Goal: Information Seeking & Learning: Find specific fact

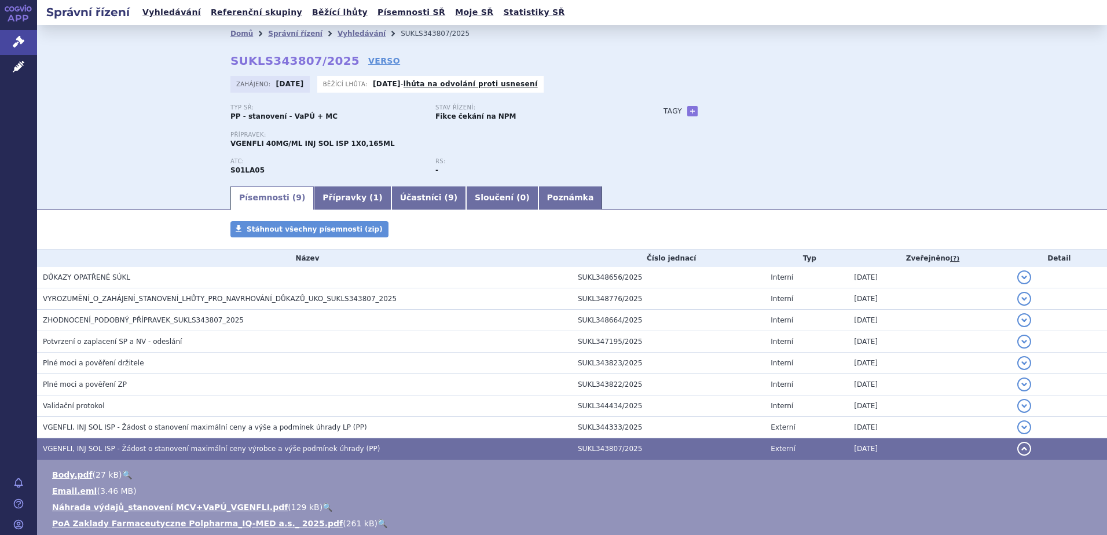
drag, startPoint x: 353, startPoint y: 32, endPoint x: 353, endPoint y: 39, distance: 6.9
click at [353, 32] on link "Vyhledávání" at bounding box center [361, 34] width 48 height 8
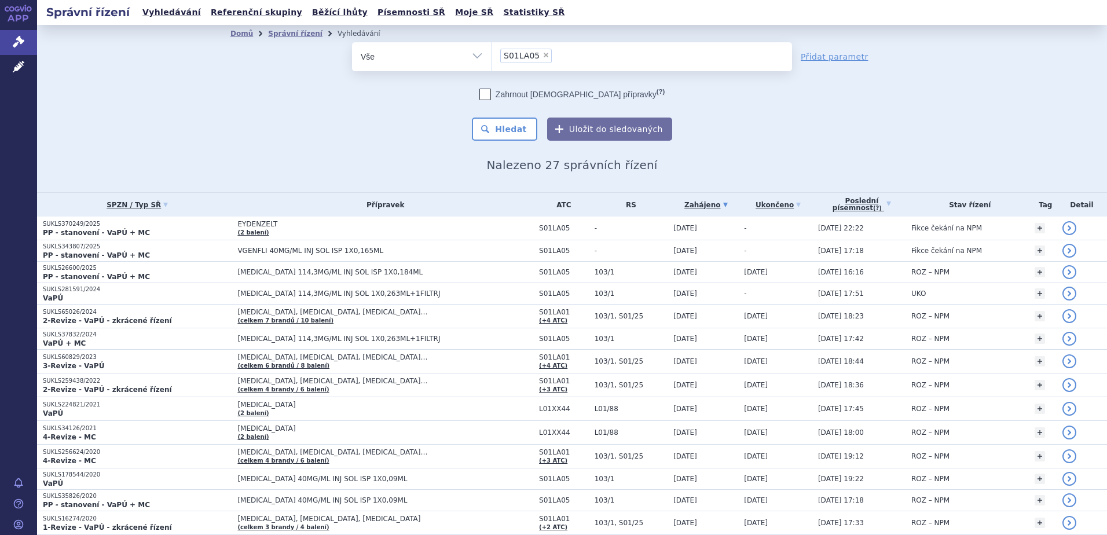
click at [542, 56] on span "×" at bounding box center [545, 55] width 7 height 7
click at [491, 56] on select "S01LA05" at bounding box center [491, 56] width 1 height 29
select select
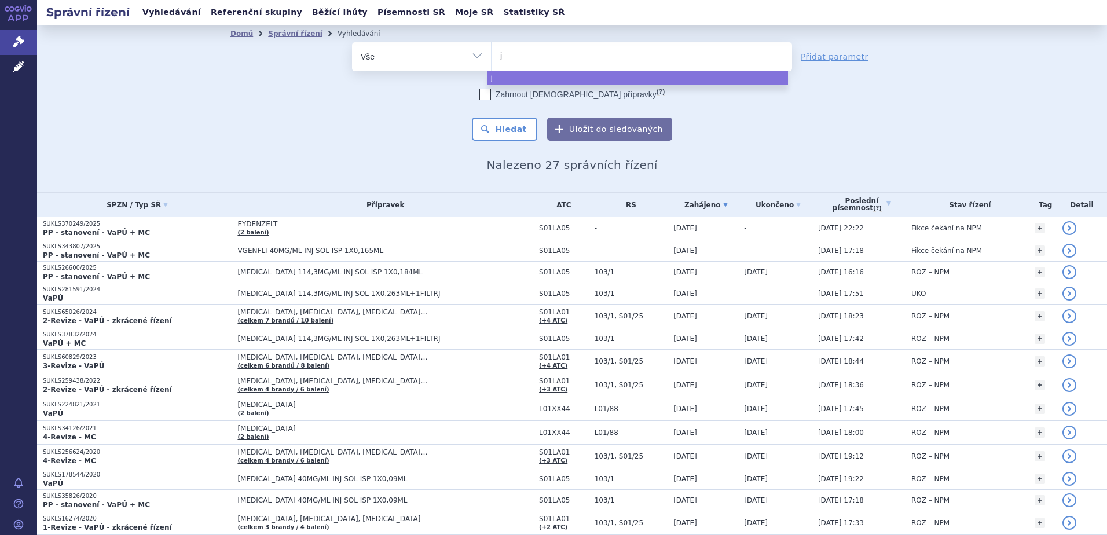
type input "ju"
type input "jubb"
type input "jubbo"
type input "jubbono"
type input "jubbonti"
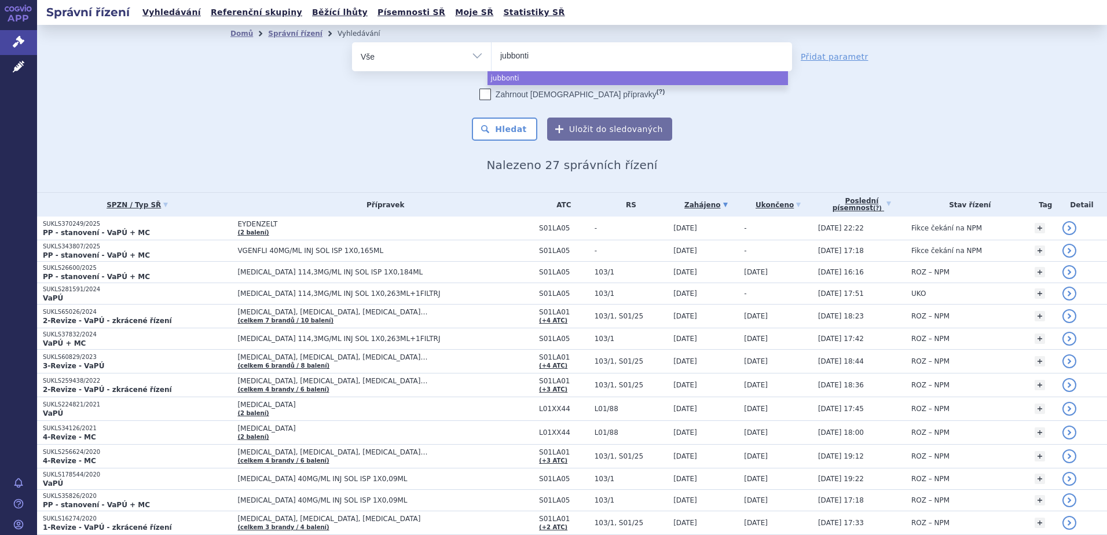
select select "jubbonti"
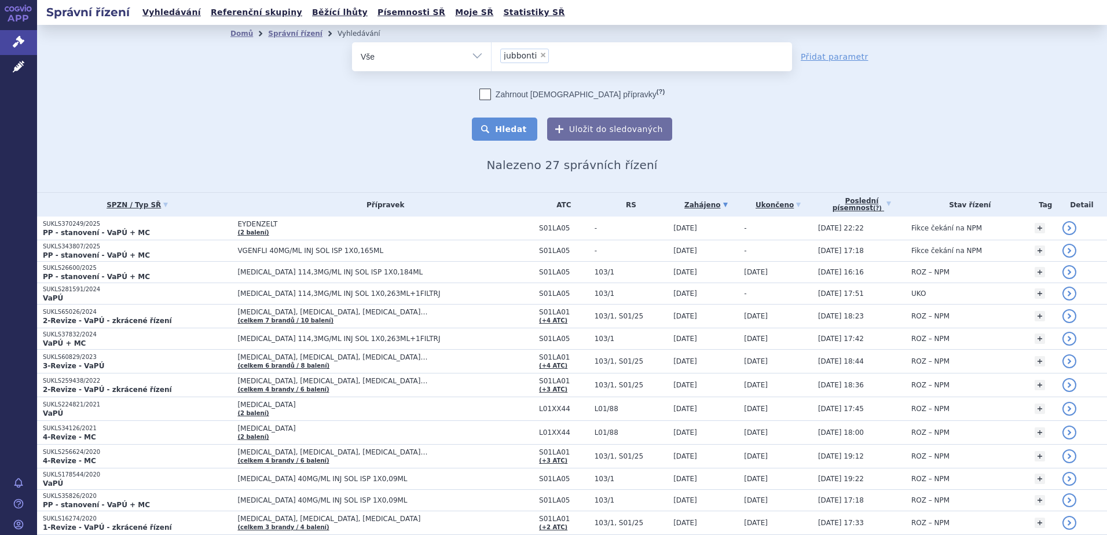
click at [501, 133] on button "Hledat" at bounding box center [504, 128] width 65 height 23
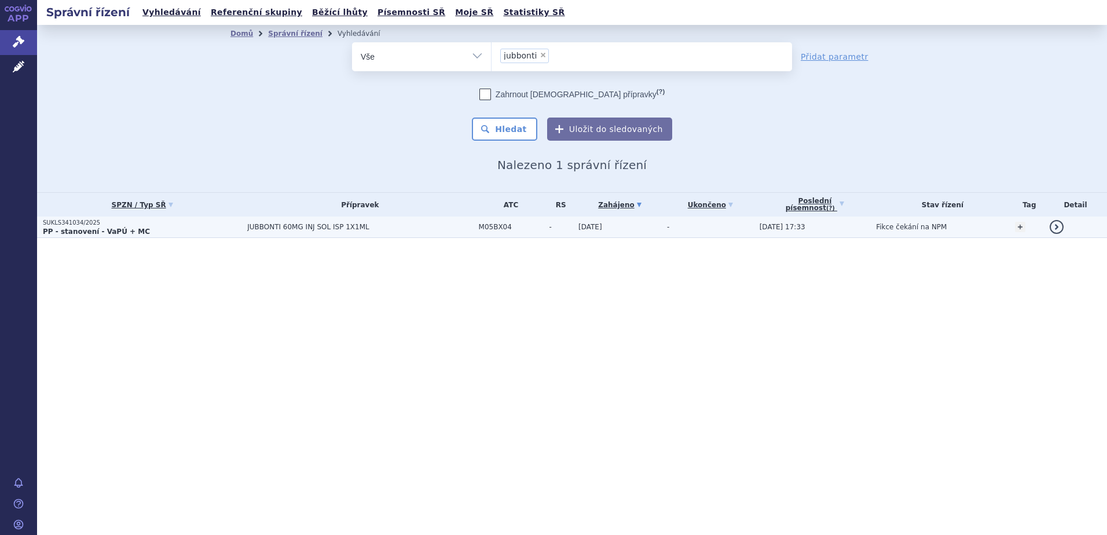
click at [275, 229] on span "JUBBONTI 60MG INJ SOL ISP 1X1ML" at bounding box center [359, 227] width 225 height 8
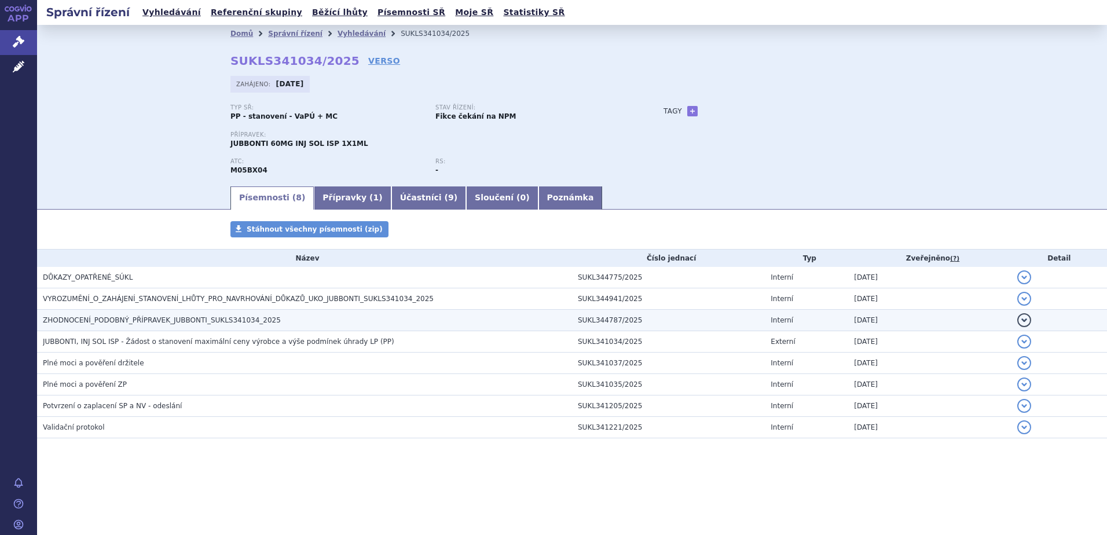
click at [132, 324] on span "ZHODNOCENÍ_PODOBNÝ_PŘÍPRAVEK_JUBBONTI_SUKLS341034_2025" at bounding box center [162, 320] width 238 height 8
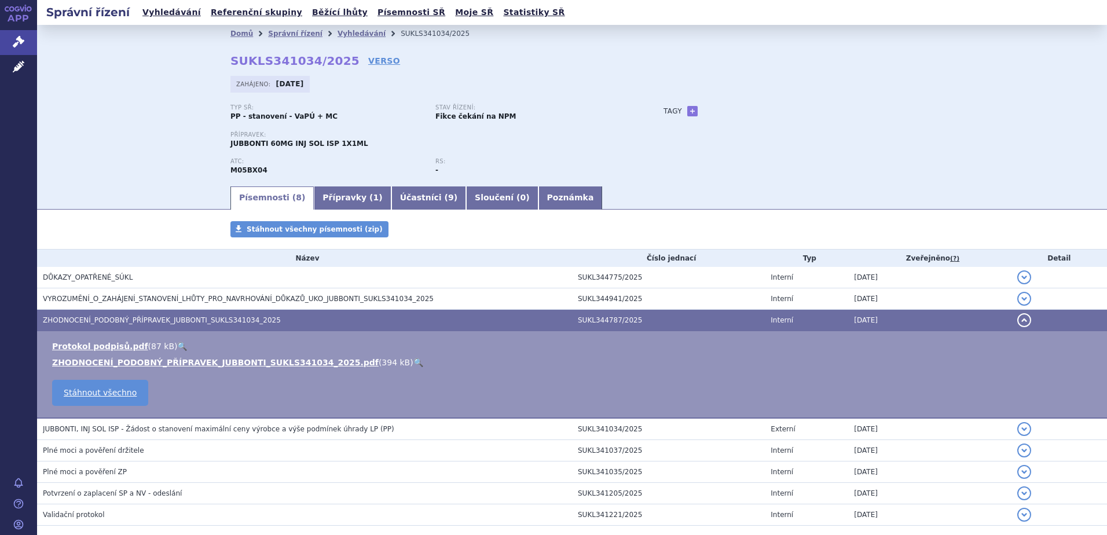
click at [413, 361] on link "🔍" at bounding box center [418, 362] width 10 height 9
click at [337, 31] on link "Vyhledávání" at bounding box center [361, 34] width 48 height 8
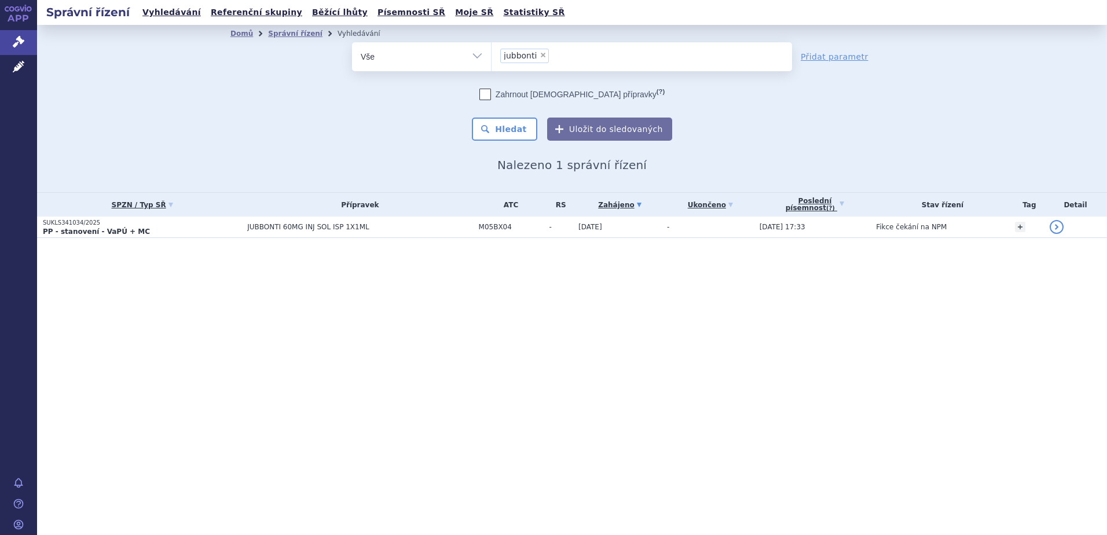
click at [539, 53] on span "×" at bounding box center [542, 55] width 7 height 7
click at [491, 53] on select "jubbonti" at bounding box center [491, 56] width 1 height 29
select select
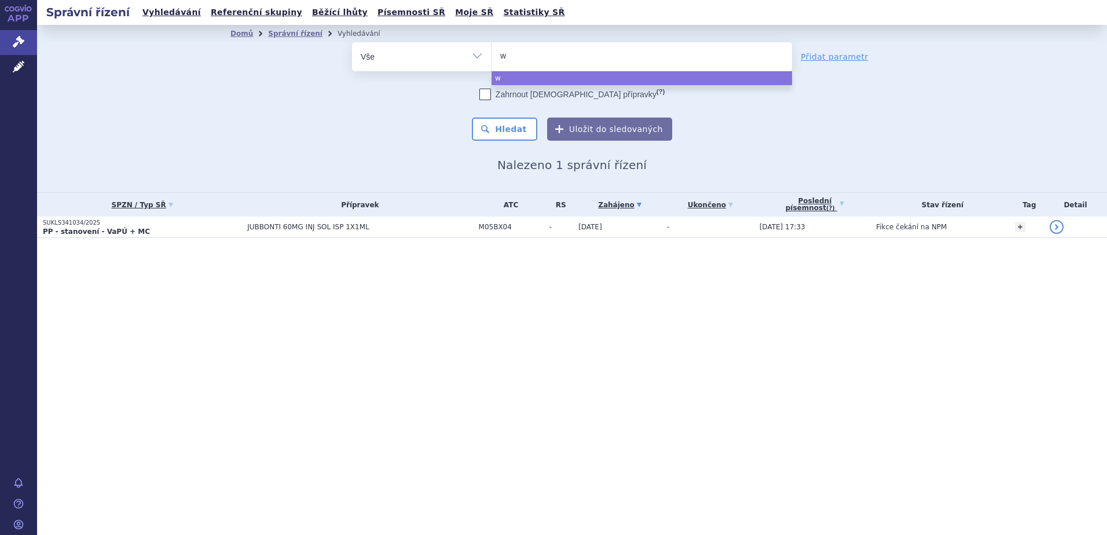
type input "wy"
type input "wyos"
type input "wyost"
select select "wyost"
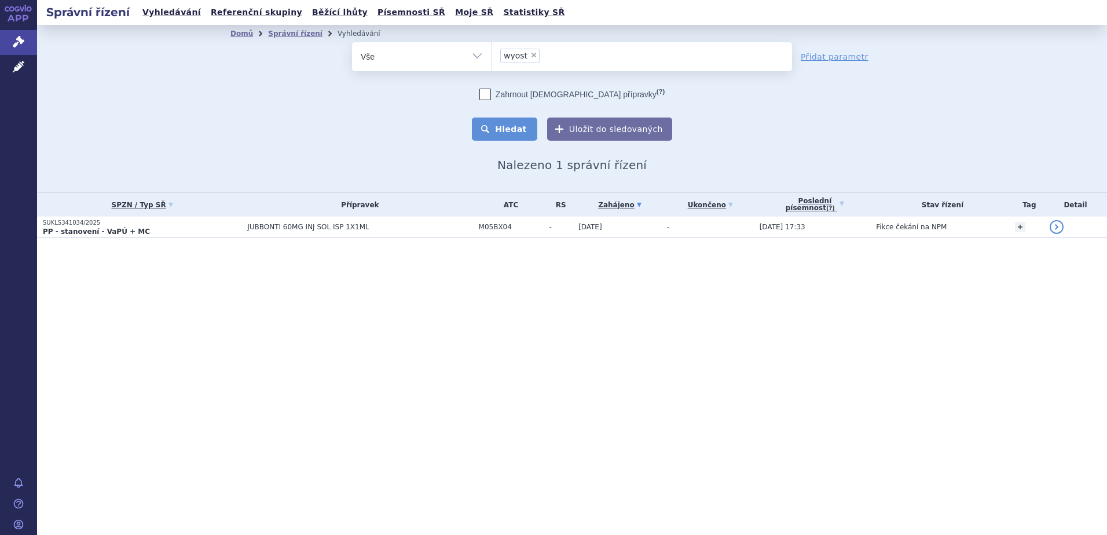
click at [506, 136] on button "Hledat" at bounding box center [504, 128] width 65 height 23
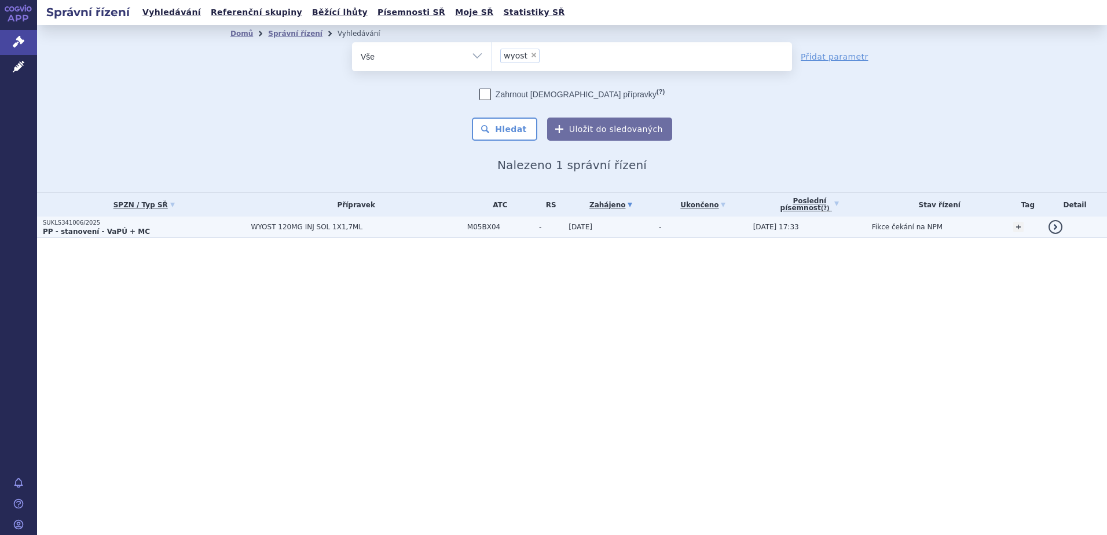
click at [170, 230] on p "PP - stanovení - VaPÚ + MC" at bounding box center [144, 231] width 203 height 9
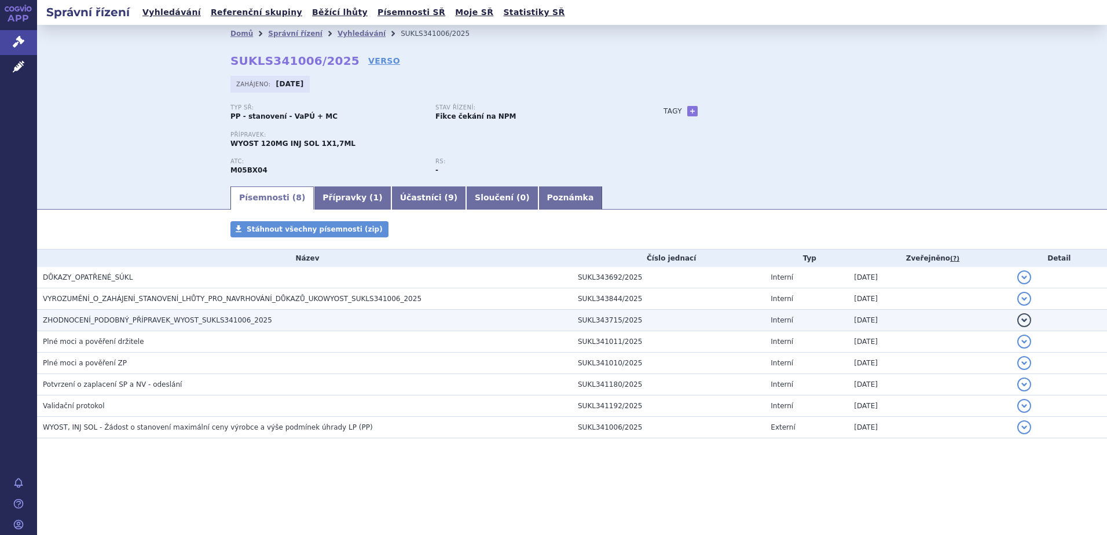
drag, startPoint x: 180, startPoint y: 322, endPoint x: 193, endPoint y: 322, distance: 12.7
click at [181, 322] on span "ZHODNOCENÍ_PODOBNÝ_PŘÍPRAVEK_WYOST_SUKLS341006_2025" at bounding box center [157, 320] width 229 height 8
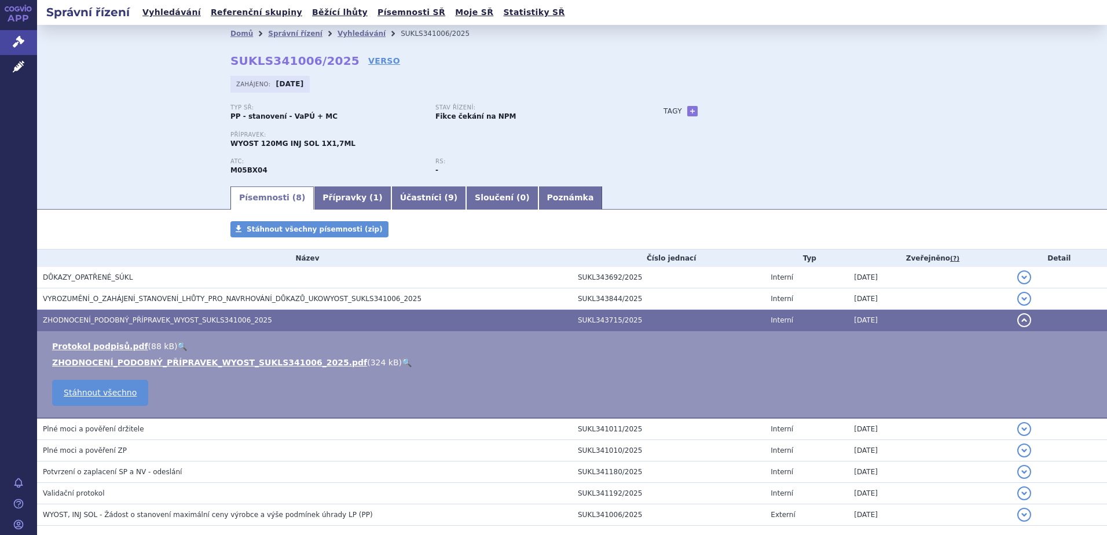
click at [402, 360] on link "🔍" at bounding box center [407, 362] width 10 height 9
